Goal: Information Seeking & Learning: Learn about a topic

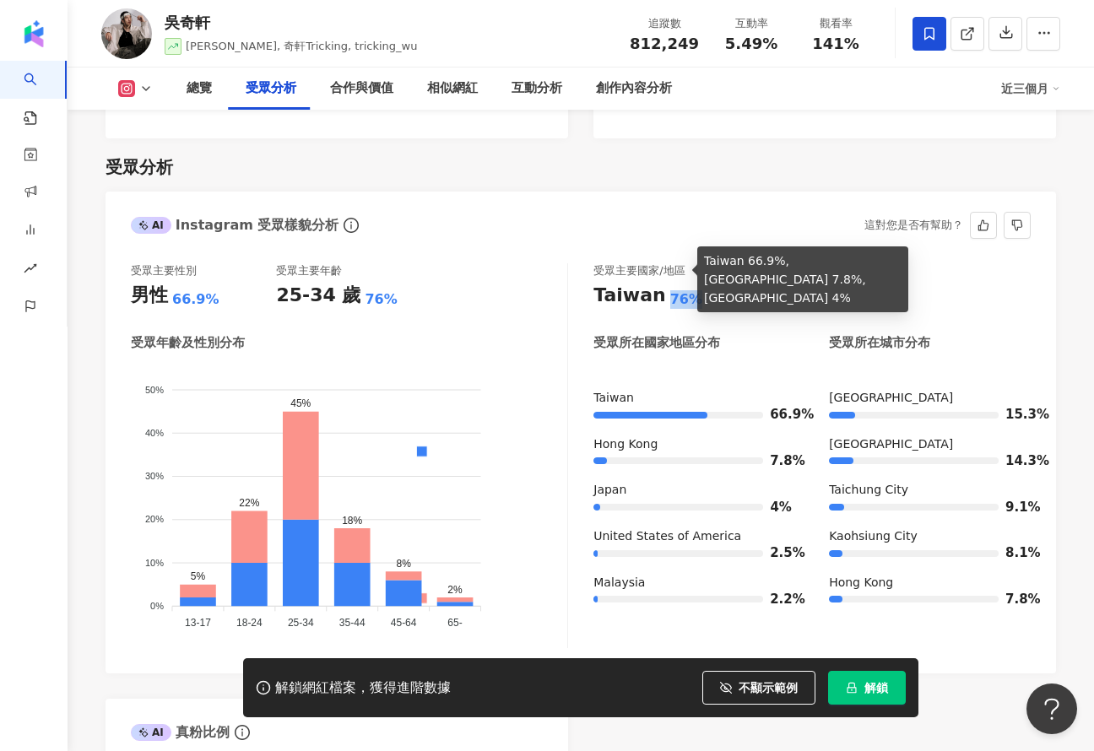
drag, startPoint x: 660, startPoint y: 266, endPoint x: 690, endPoint y: 268, distance: 29.6
click at [689, 283] on div "Taiwan 76%" at bounding box center [811, 296] width 437 height 26
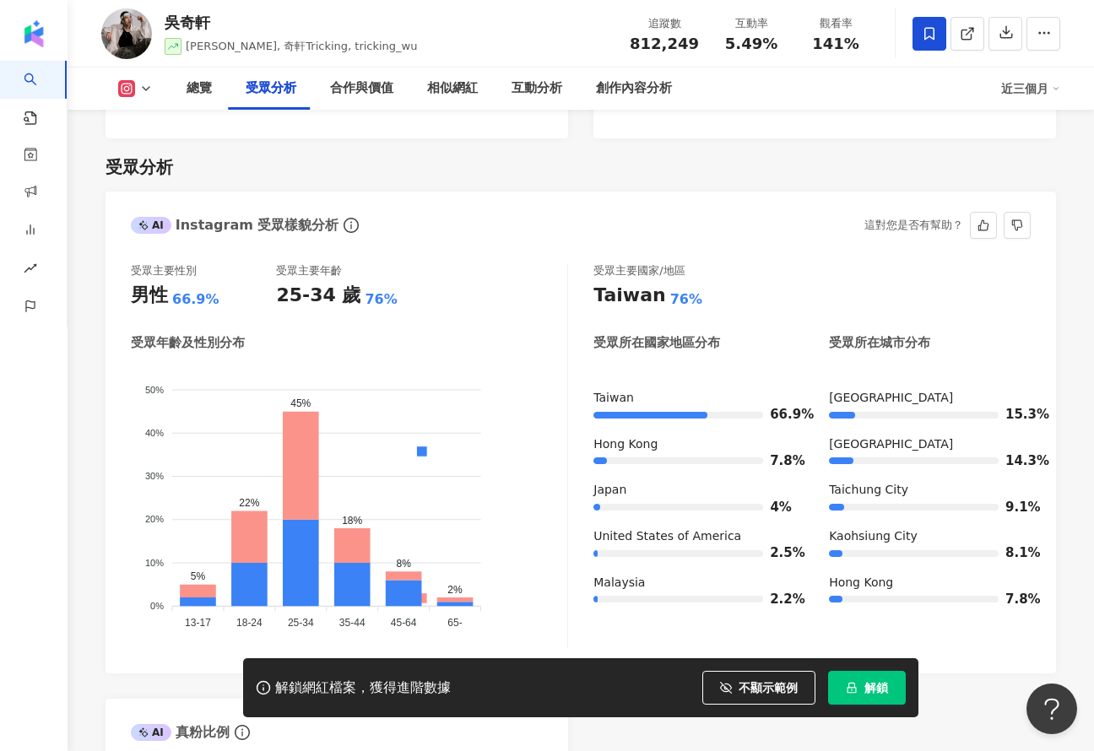
click at [654, 290] on div "受眾主要國家/地區 [GEOGRAPHIC_DATA] 76% 受眾所在國家地區分布 受眾所在城市分布 [GEOGRAPHIC_DATA] 66.9% [GE…" at bounding box center [811, 455] width 437 height 385
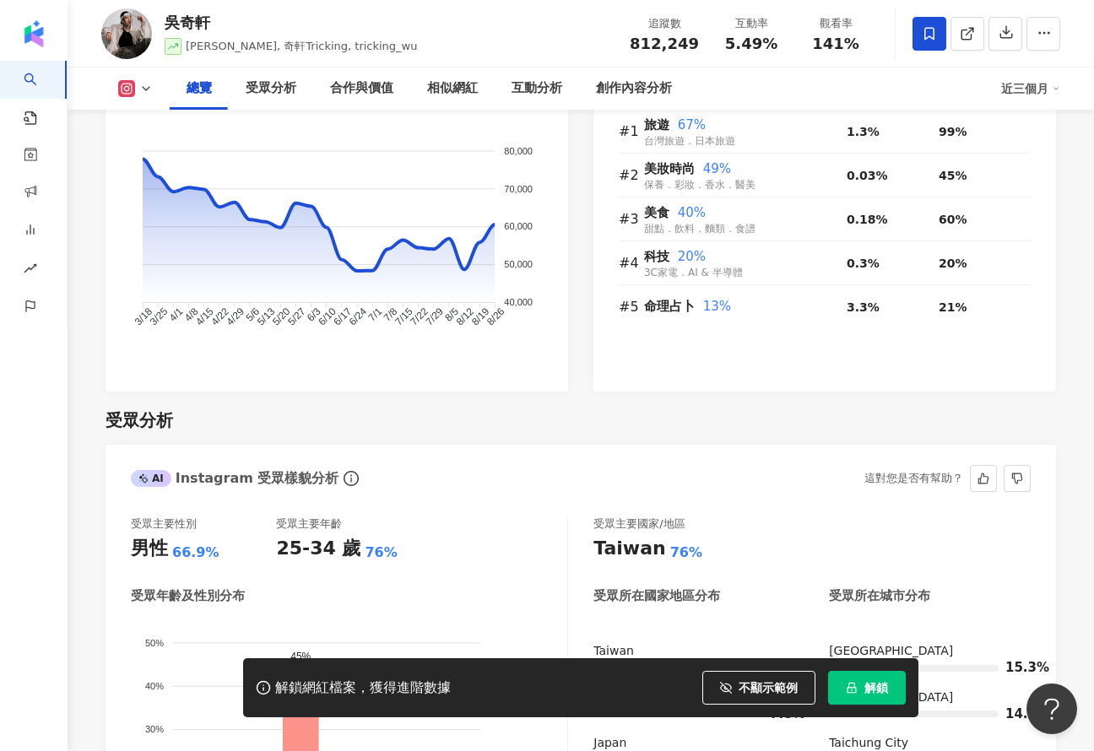
scroll to position [1255, 0]
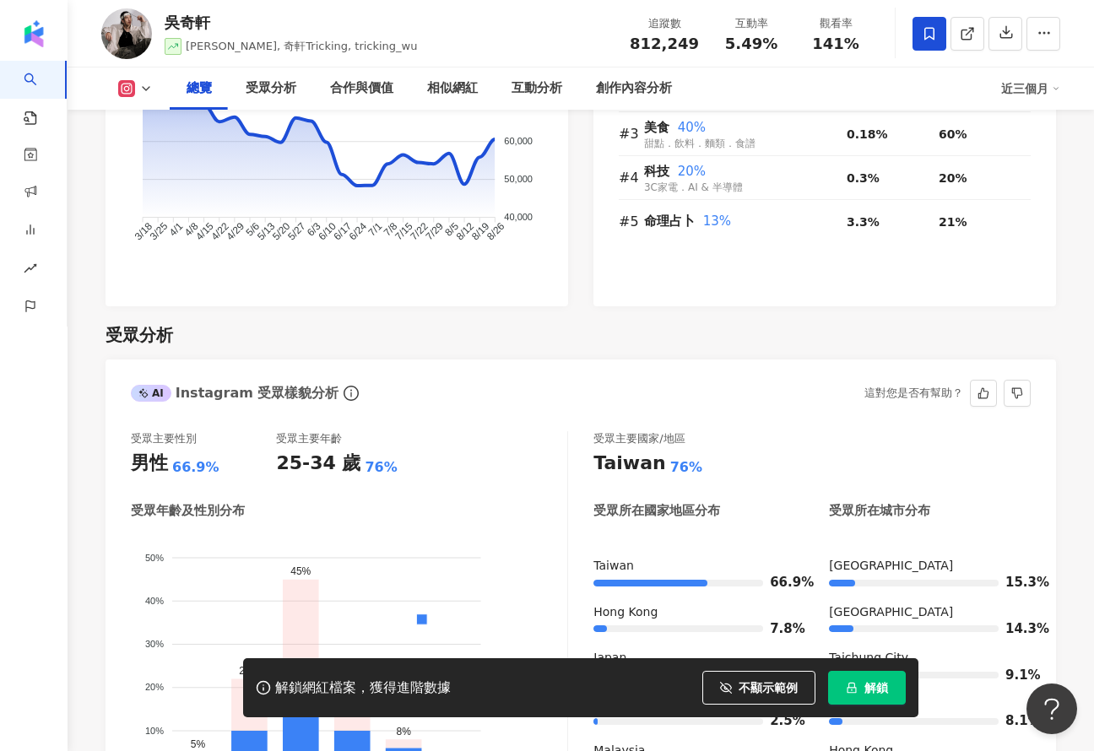
click at [306, 687] on span "男性" at bounding box center [289, 693] width 33 height 12
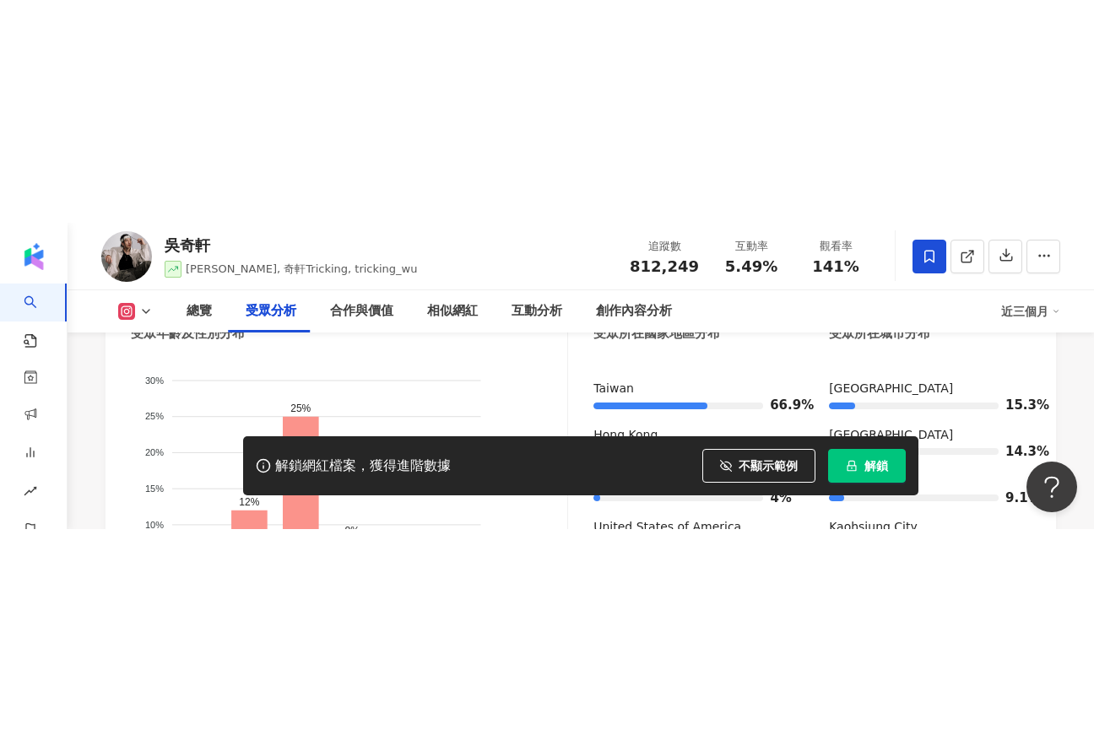
scroll to position [1633, 0]
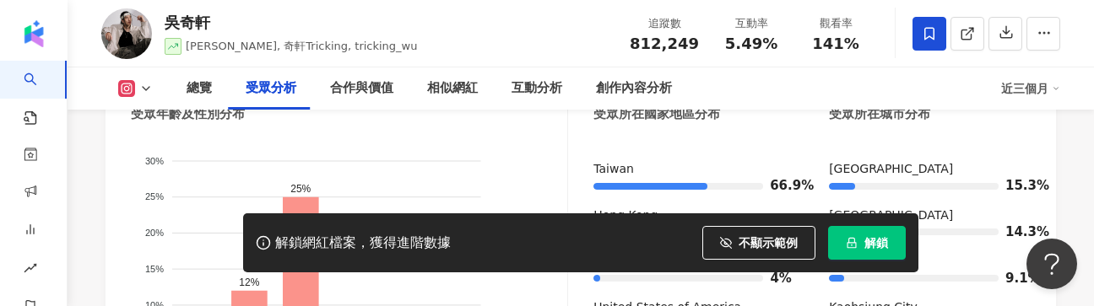
drag, startPoint x: 522, startPoint y: 306, endPoint x: 517, endPoint y: 163, distance: 143.6
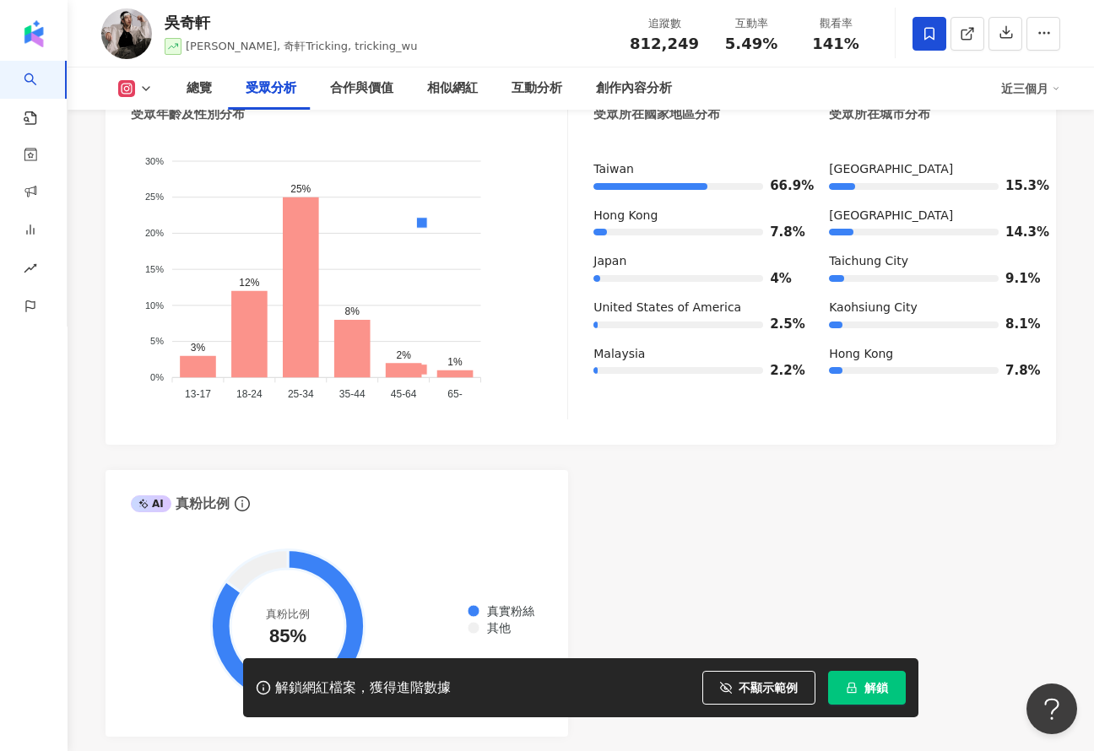
click at [306, 437] on span "女性" at bounding box center [289, 443] width 33 height 12
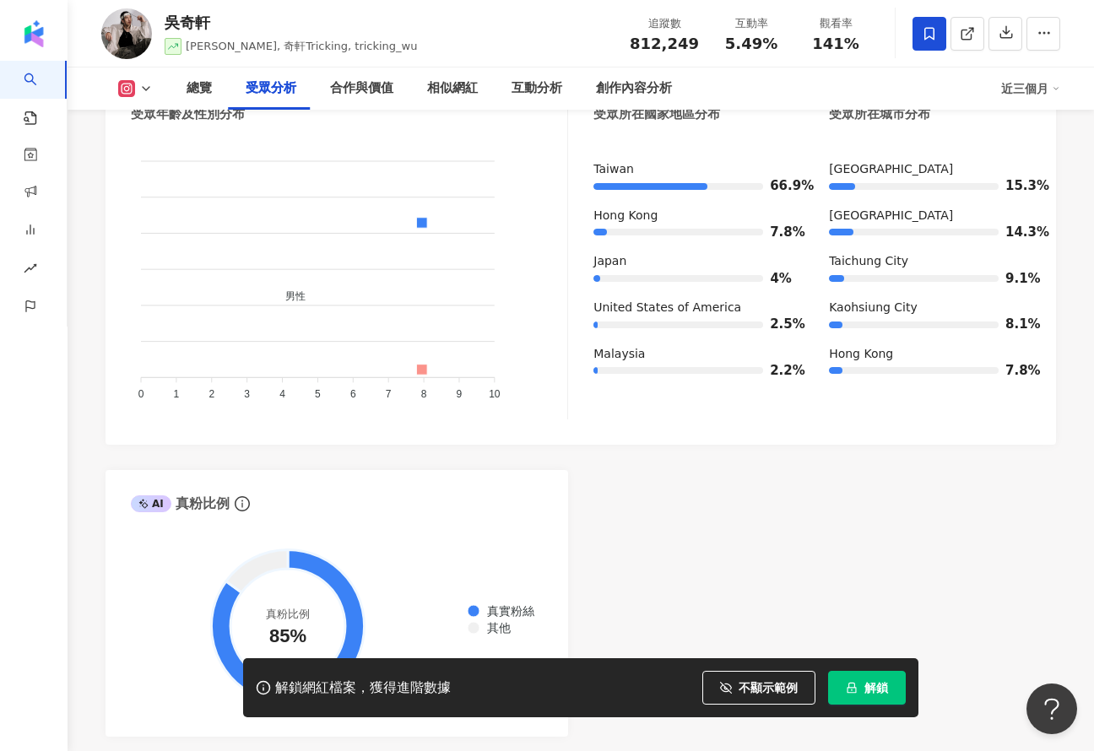
click at [531, 173] on div "男性 女性" at bounding box center [422, 304] width 282 height 297
click at [306, 437] on span "女性" at bounding box center [289, 443] width 33 height 12
click at [306, 290] on span "男性" at bounding box center [289, 296] width 33 height 12
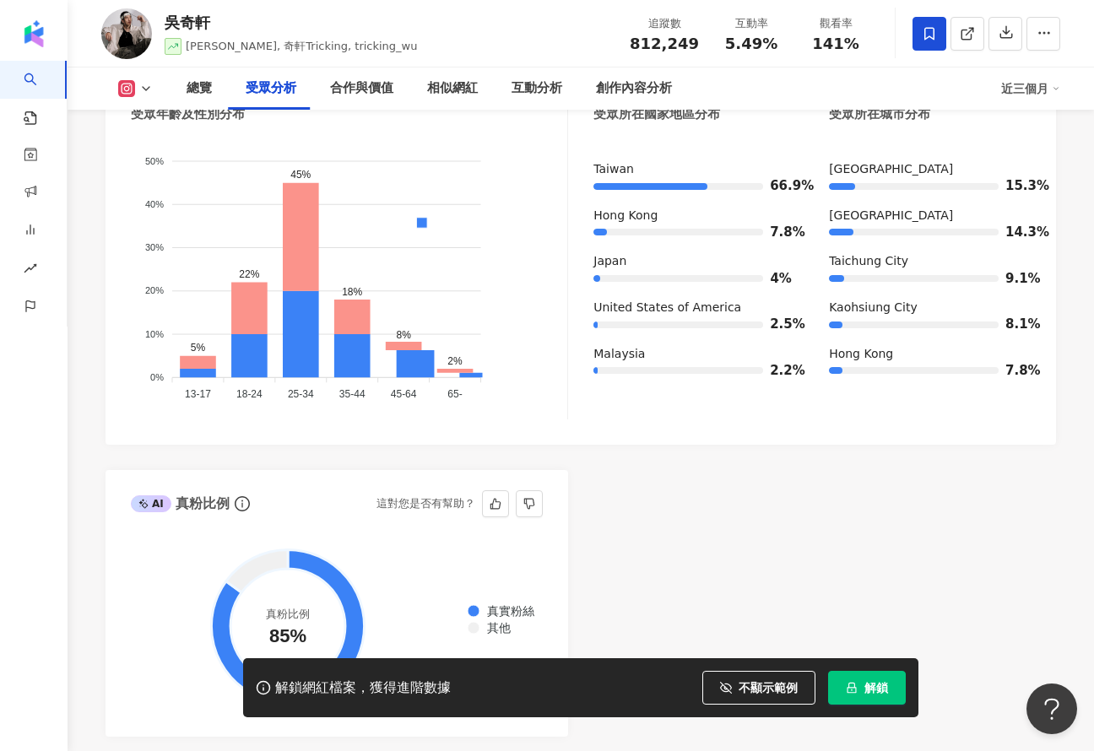
click at [497, 604] on span "真實粉絲" at bounding box center [504, 611] width 60 height 14
click at [488, 621] on span "其他" at bounding box center [492, 628] width 36 height 14
click at [495, 601] on div "真實粉絲 其他" at bounding box center [501, 619] width 76 height 37
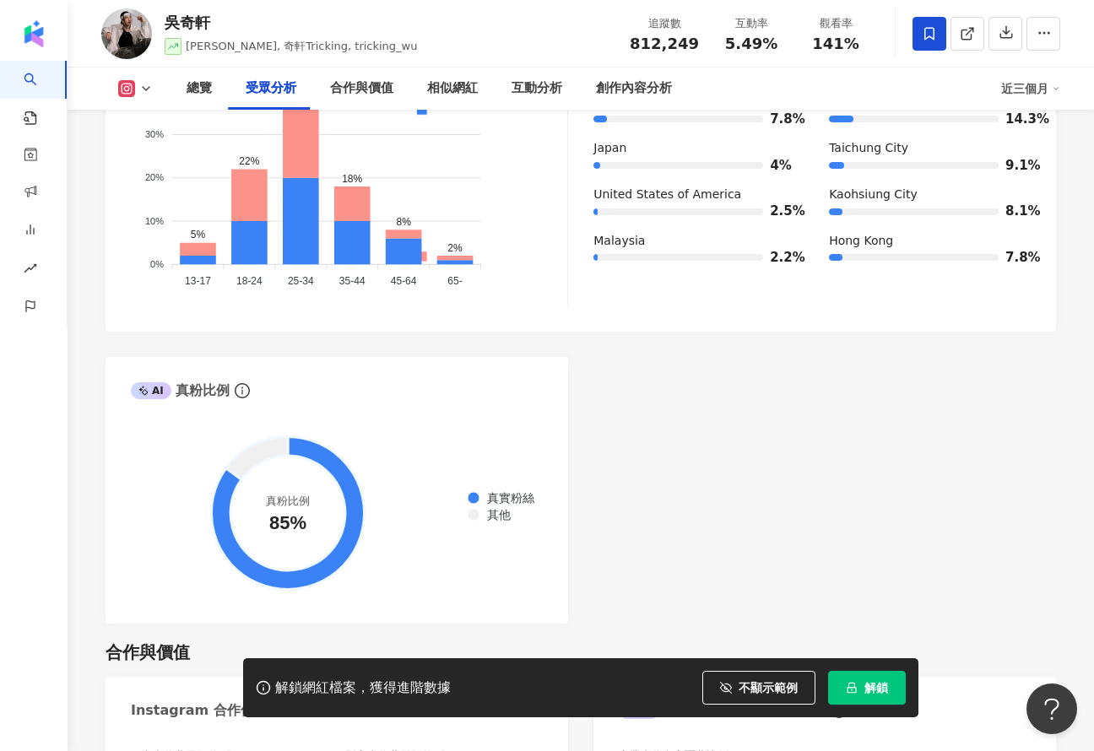
scroll to position [1627, 0]
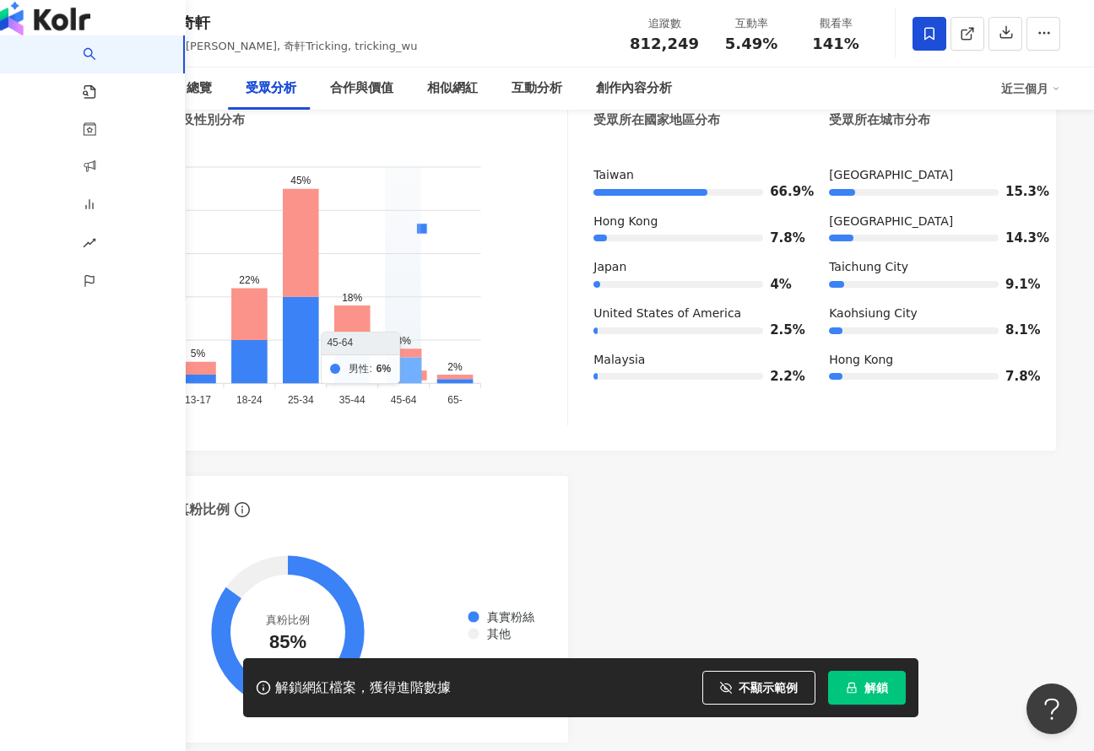
drag, startPoint x: 53, startPoint y: 432, endPoint x: 405, endPoint y: 346, distance: 362.4
click at [393, 358] on icon at bounding box center [404, 371] width 36 height 26
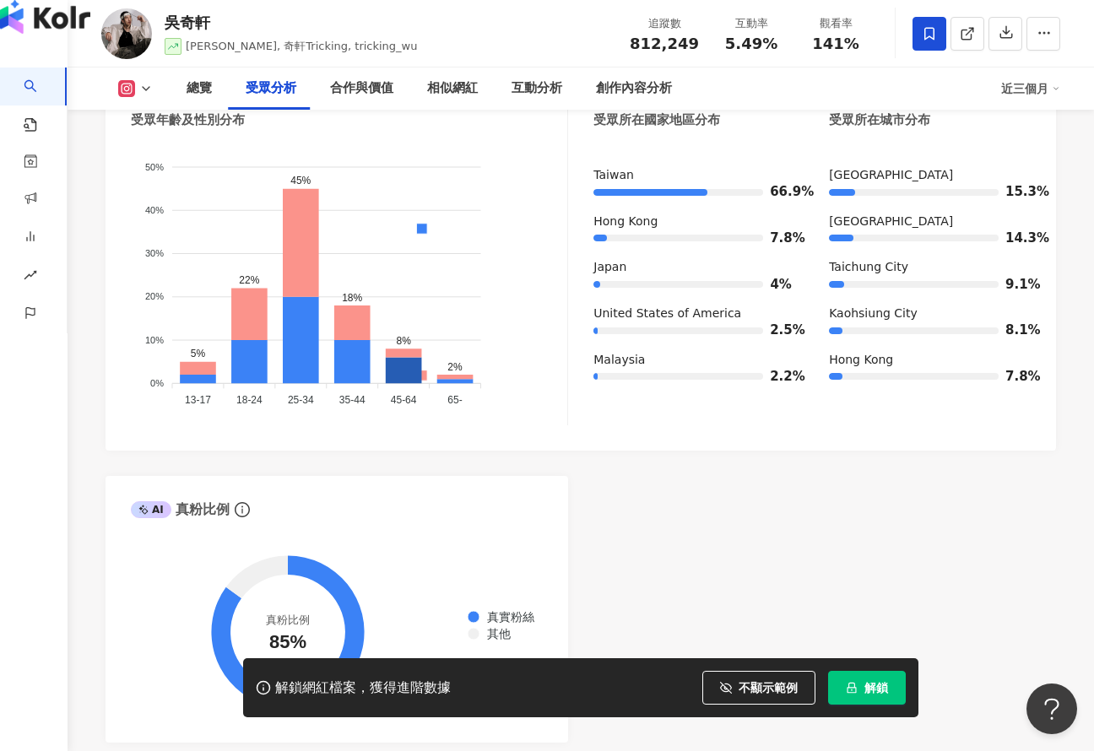
scroll to position [0, 0]
